Goal: Use online tool/utility: Utilize a website feature to perform a specific function

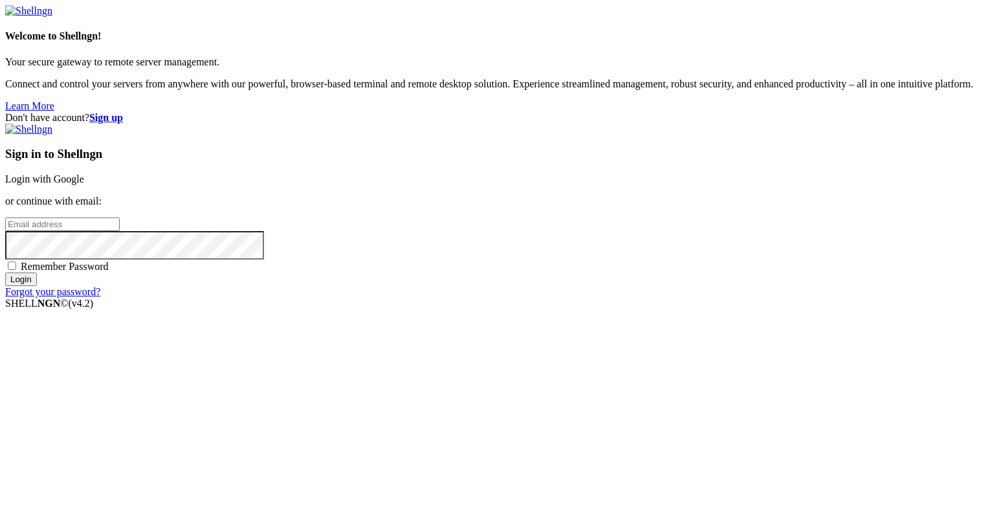
click at [84, 184] on link "Login with Google" at bounding box center [44, 178] width 79 height 11
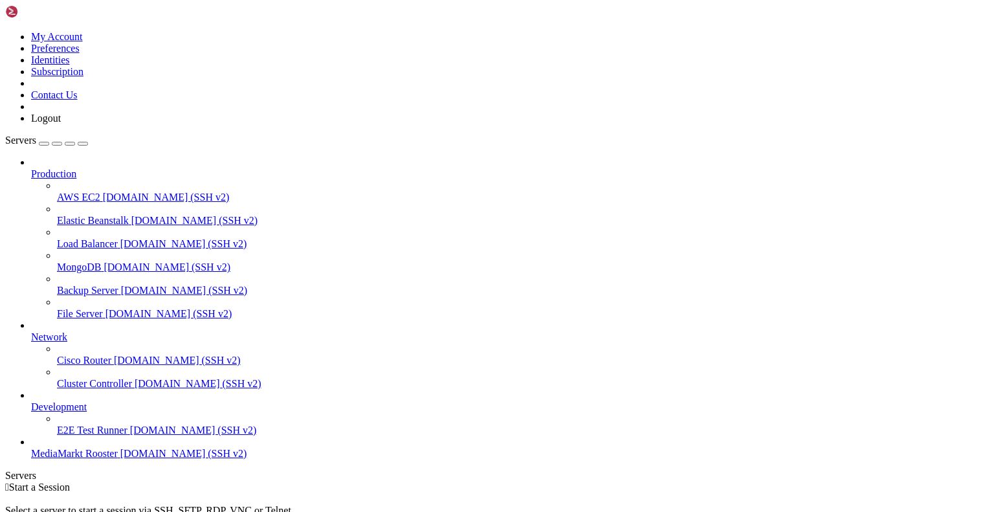
click at [118, 459] on span "MediaMarkt Rooster" at bounding box center [74, 453] width 87 height 11
click at [120, 459] on span "[DOMAIN_NAME] (SSH v2)" at bounding box center [183, 453] width 127 height 11
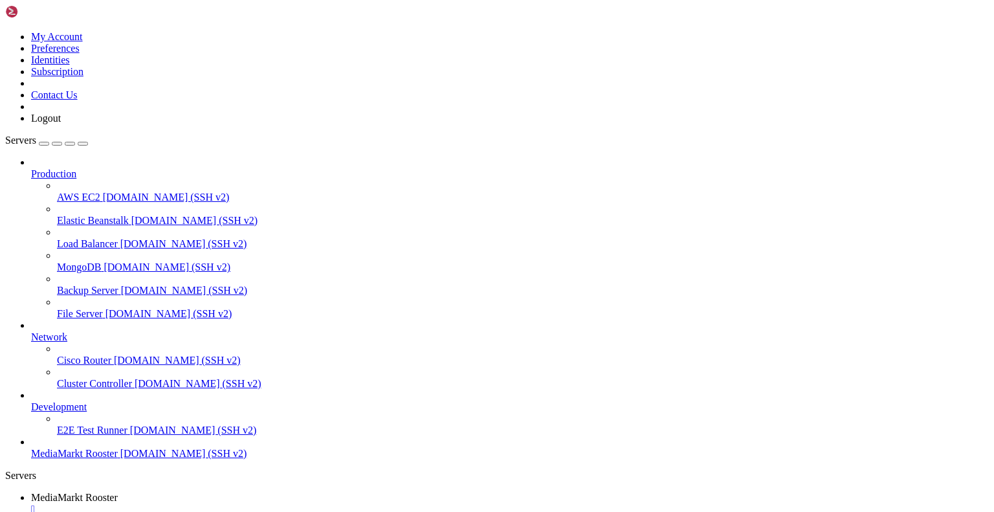
scroll to position [484, 0]
drag, startPoint x: 557, startPoint y: 1127, endPoint x: 11, endPoint y: 989, distance: 563.4
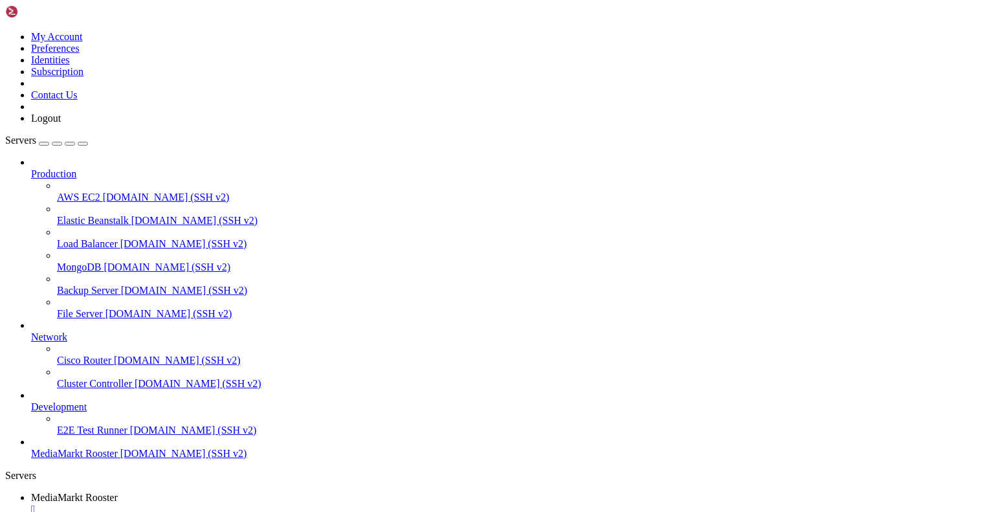
scroll to position [2486, 0]
drag, startPoint x: 691, startPoint y: 1128, endPoint x: 14, endPoint y: 998, distance: 689.1
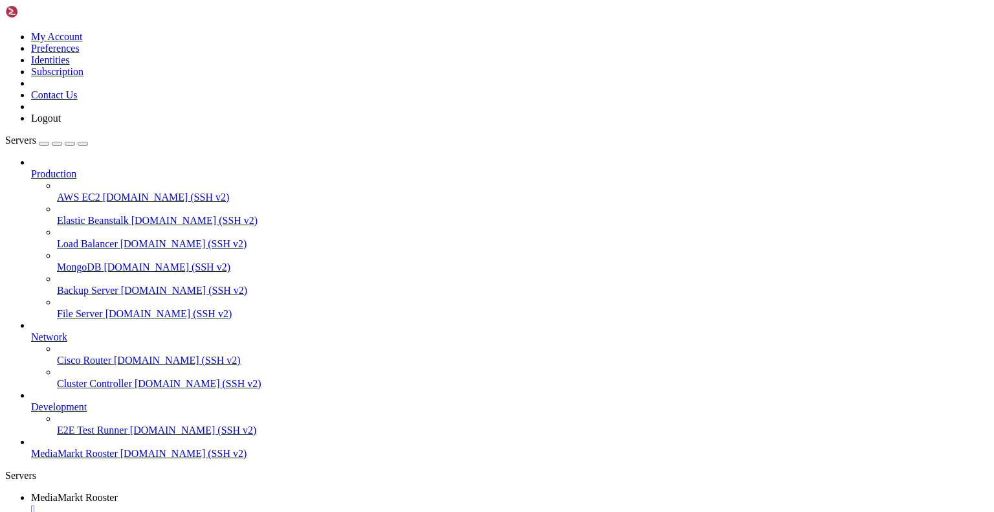
scroll to position [4642, 0]
drag, startPoint x: 582, startPoint y: 1130, endPoint x: 12, endPoint y: 804, distance: 657.4
drag, startPoint x: 758, startPoint y: 1129, endPoint x: 13, endPoint y: 1026, distance: 752.0
